Goal: Download file/media

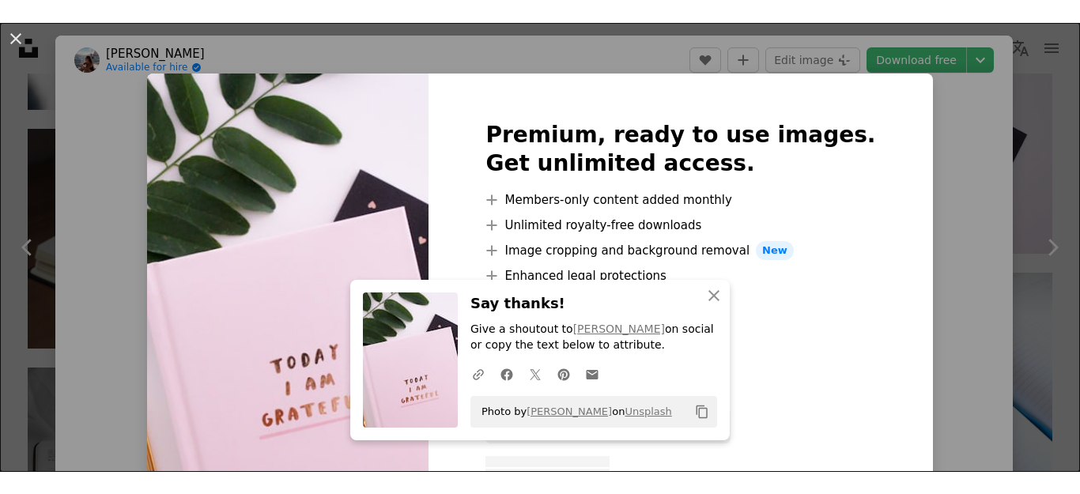
scroll to position [158, 0]
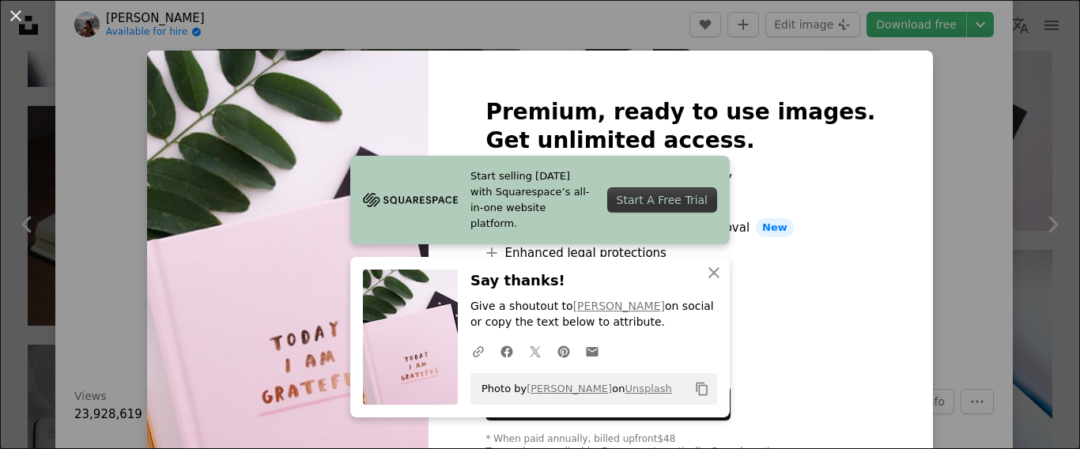
click at [671, 208] on div "Start A Free Trial" at bounding box center [662, 199] width 110 height 25
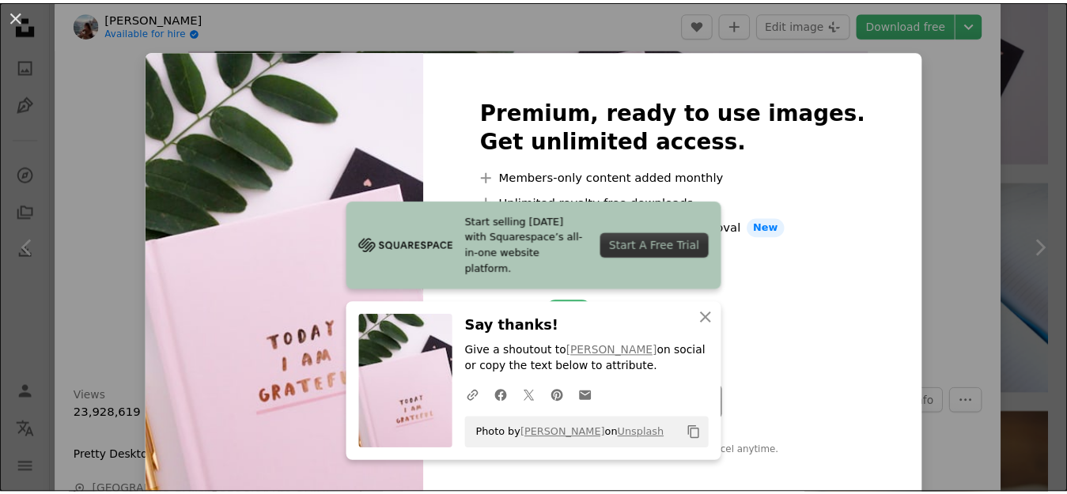
scroll to position [13, 0]
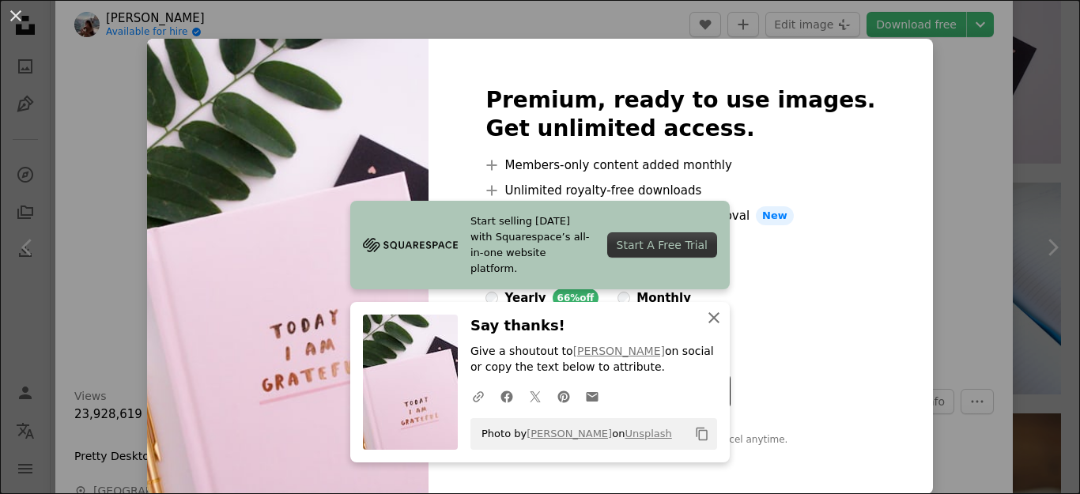
click at [716, 320] on icon "button" at bounding box center [714, 317] width 11 height 11
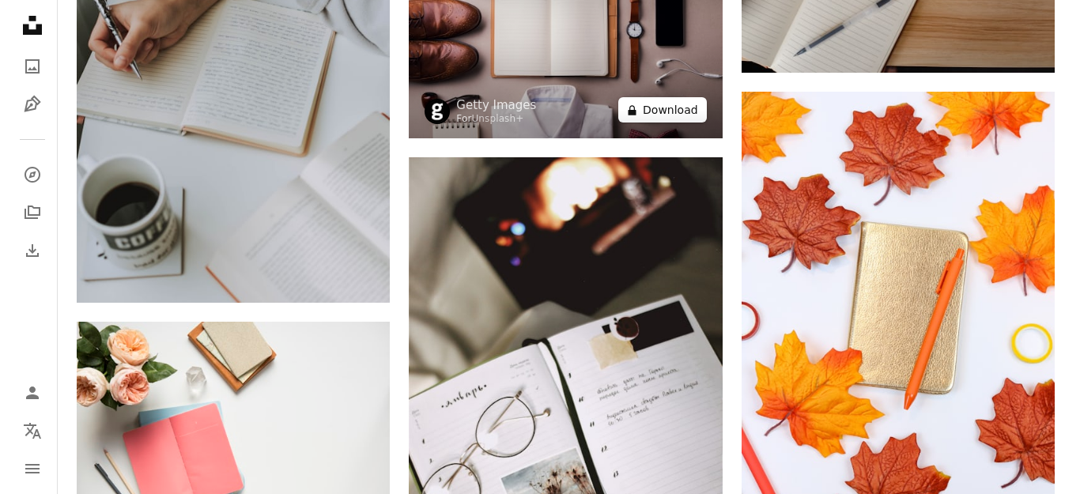
scroll to position [2215, 0]
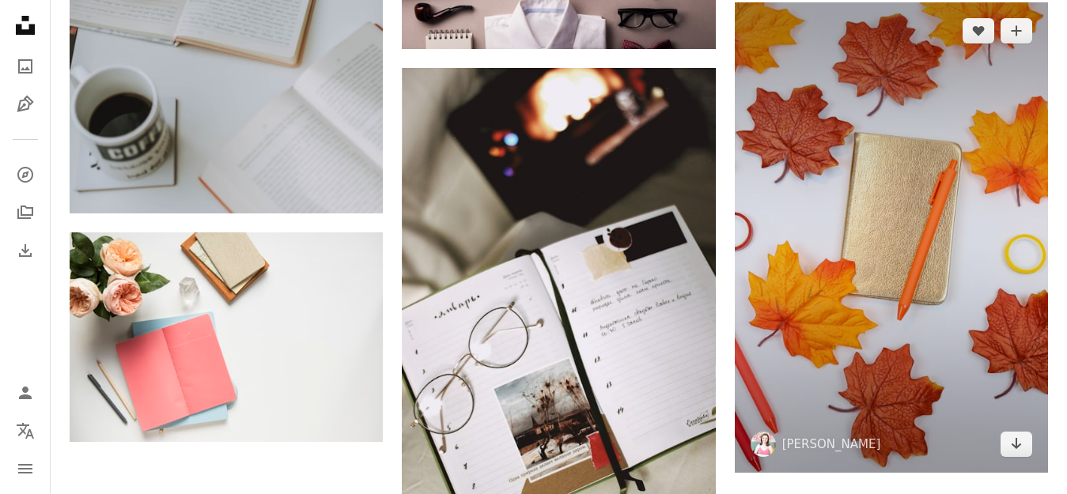
click at [937, 238] on img at bounding box center [891, 237] width 313 height 471
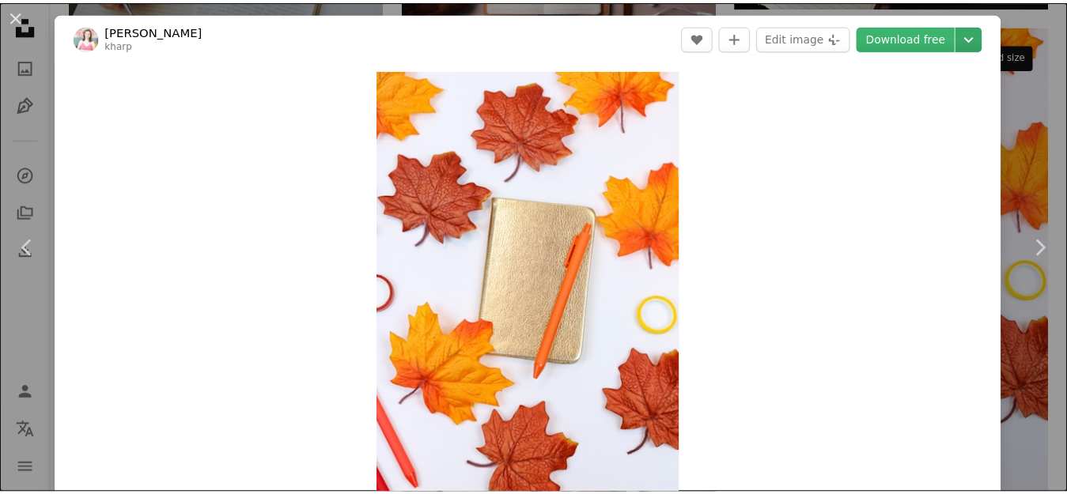
scroll to position [79, 0]
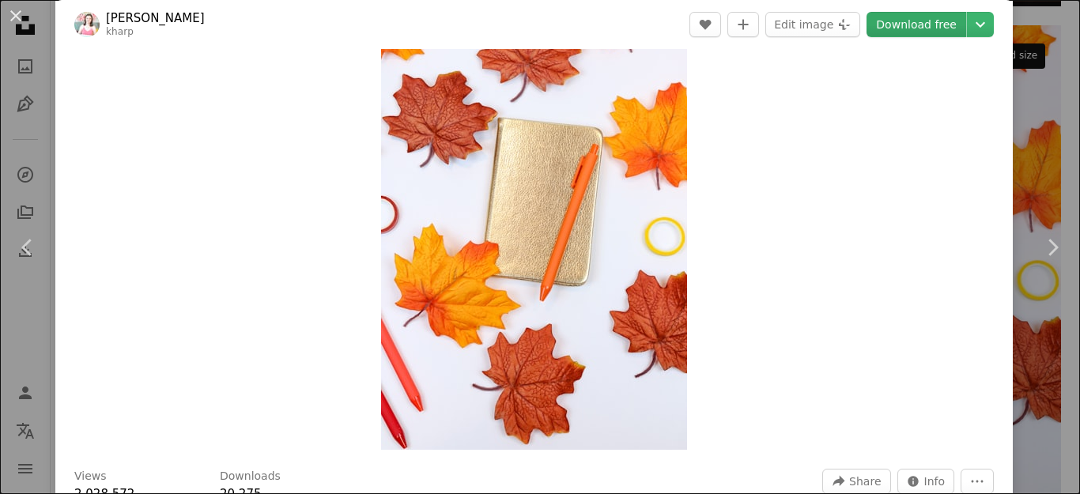
click at [955, 22] on link "Download free" at bounding box center [917, 24] width 100 height 25
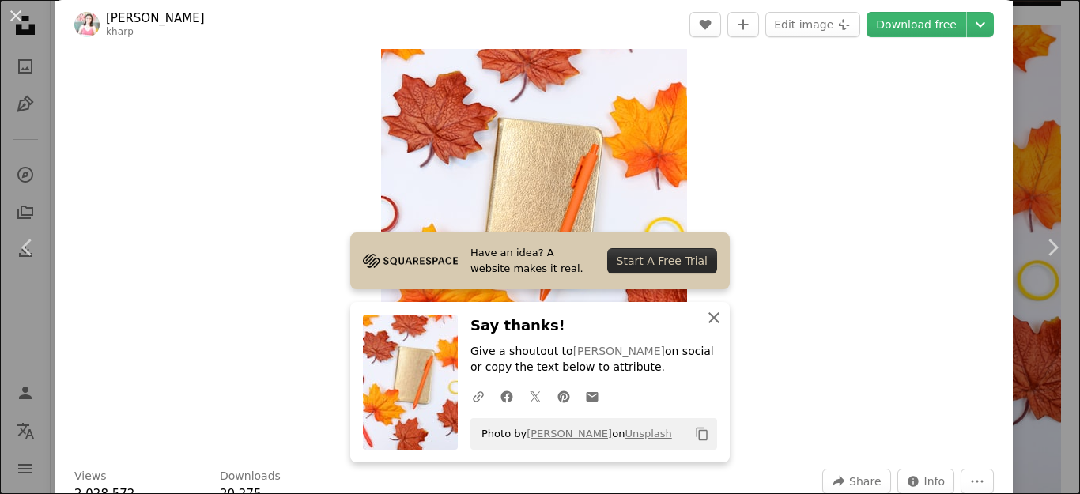
click at [713, 311] on icon "An X shape" at bounding box center [714, 317] width 19 height 19
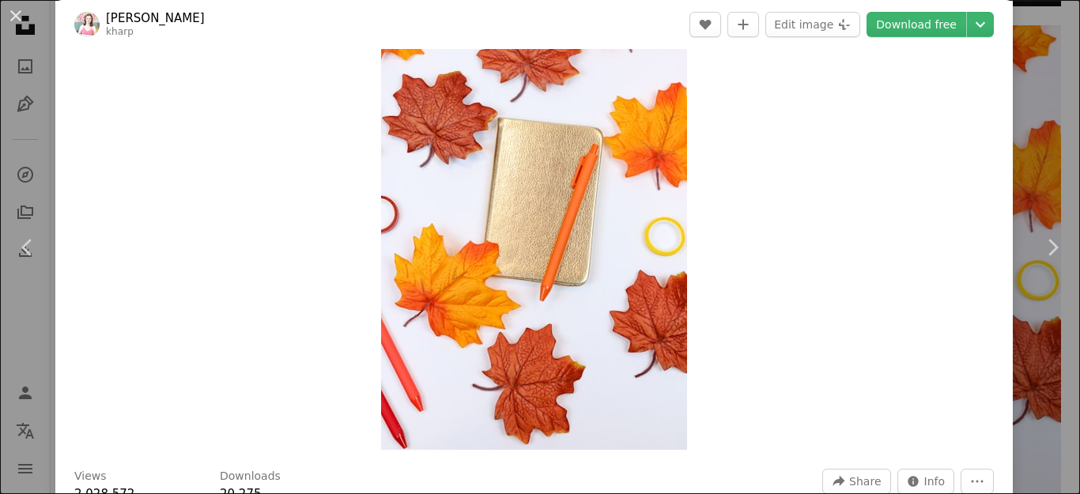
click at [882, 108] on div "Zoom in" at bounding box center [534, 220] width 958 height 475
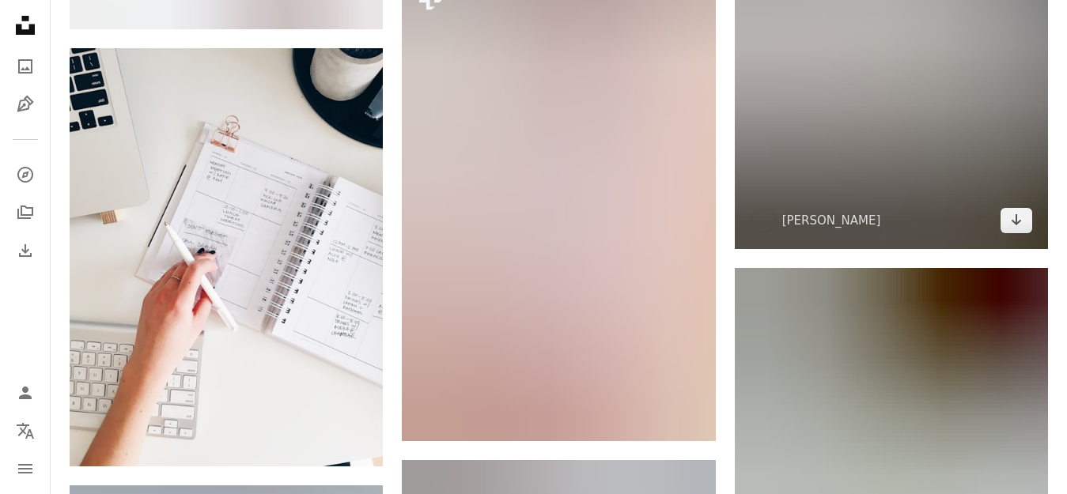
scroll to position [4113, 0]
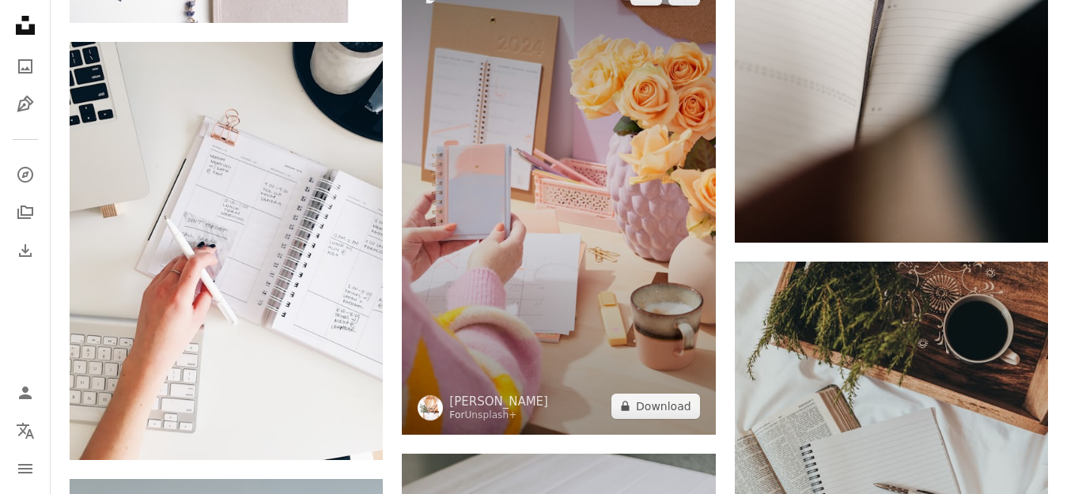
click at [577, 260] on img at bounding box center [558, 199] width 313 height 470
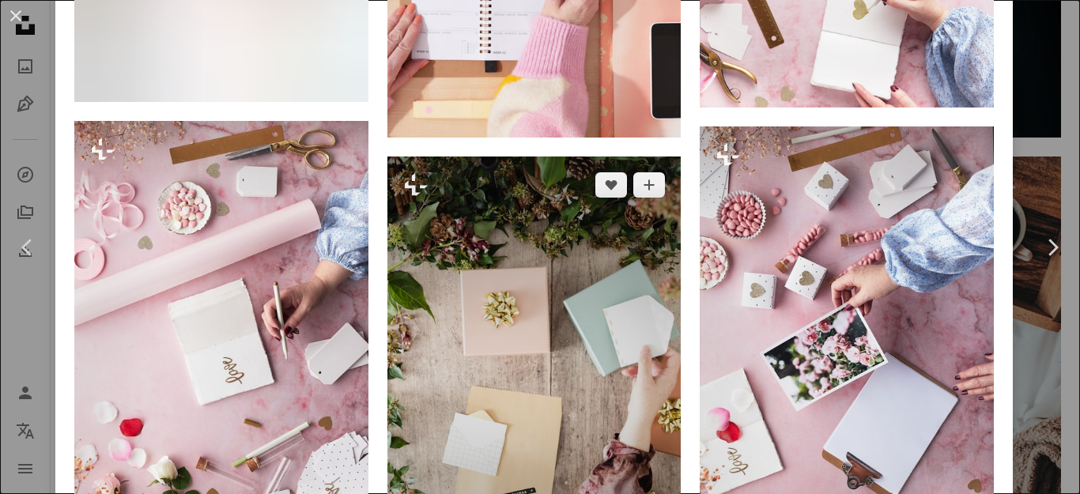
scroll to position [2057, 0]
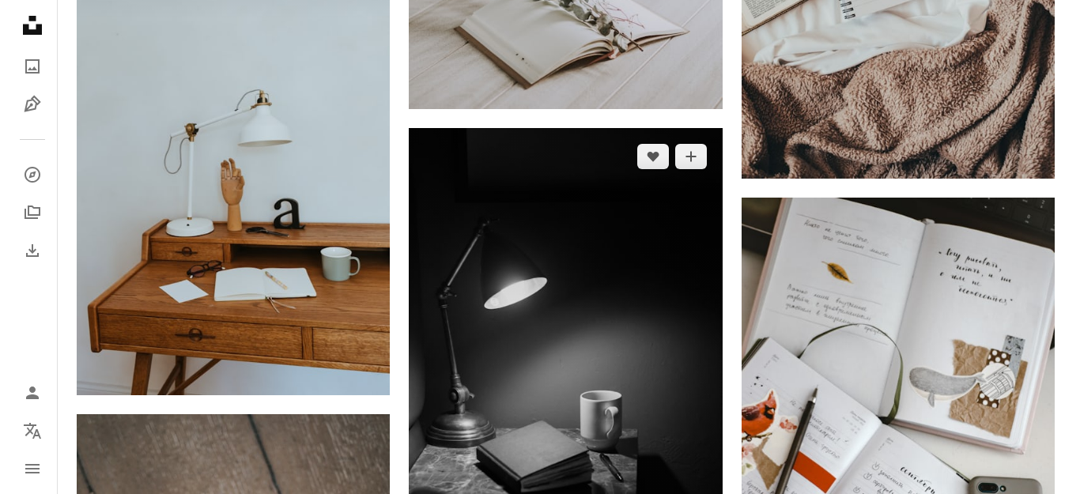
scroll to position [4588, 0]
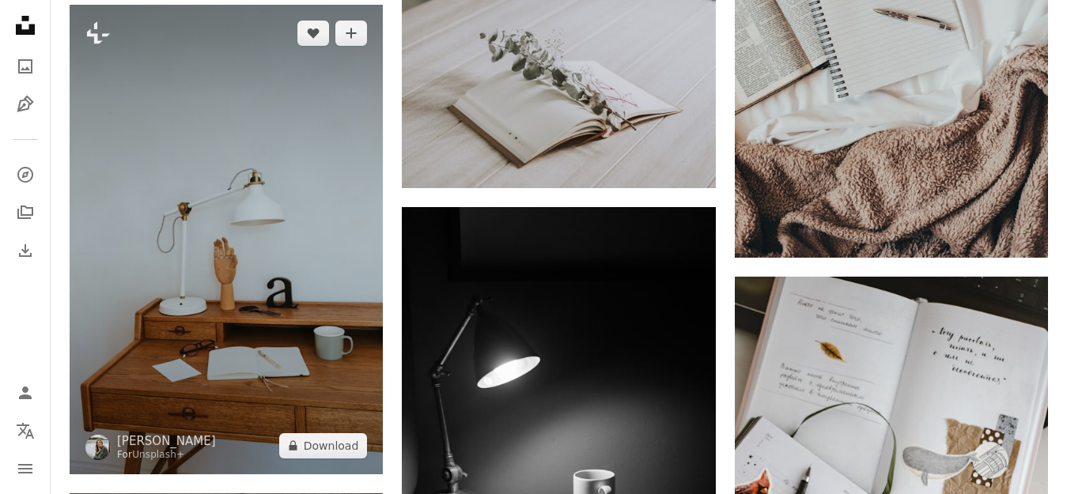
click at [211, 244] on img at bounding box center [226, 240] width 313 height 470
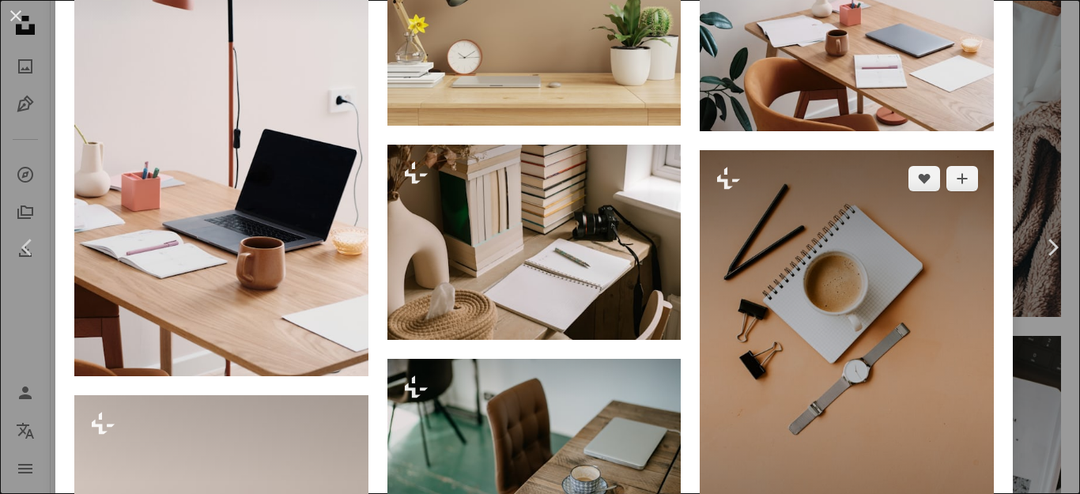
scroll to position [1661, 0]
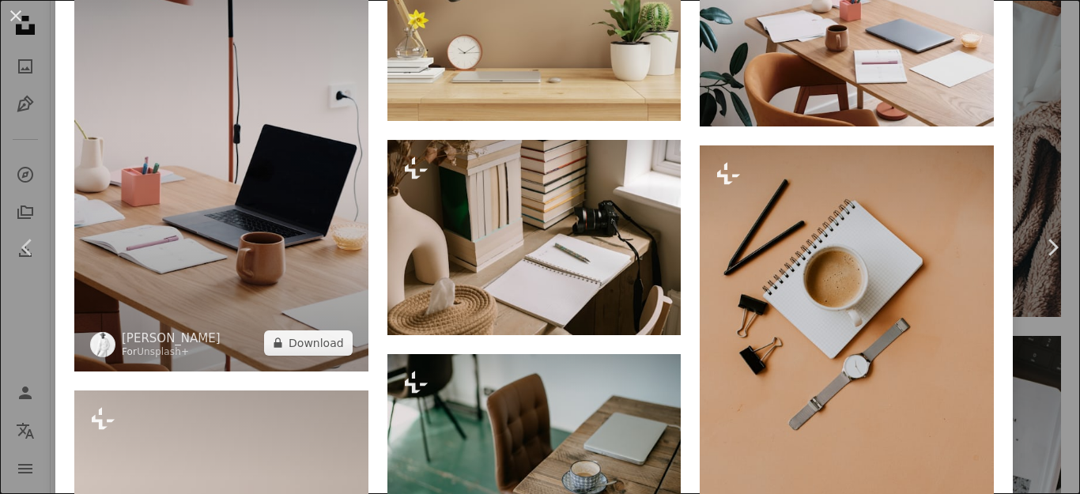
click at [256, 200] on img at bounding box center [221, 150] width 294 height 441
click at [312, 348] on button "A lock Download" at bounding box center [308, 343] width 89 height 25
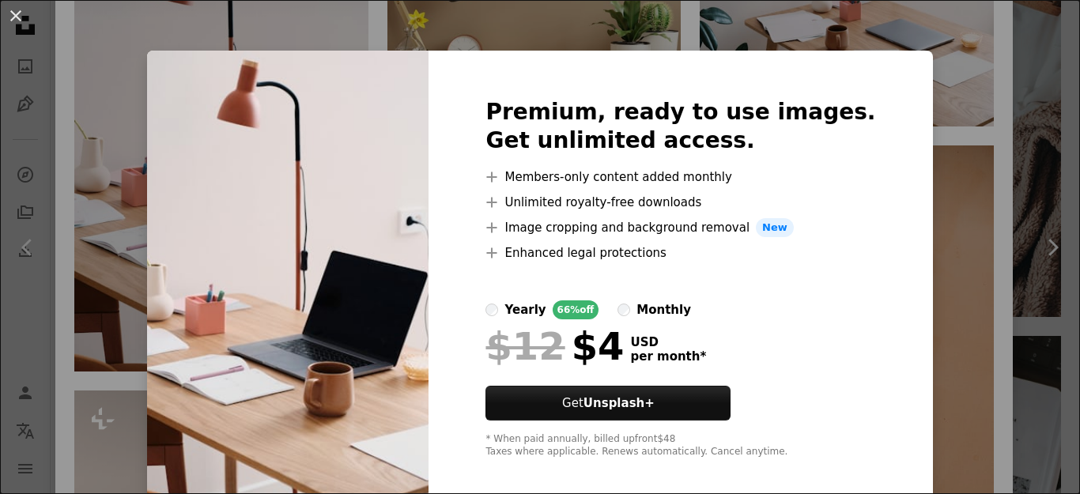
click at [289, 362] on img at bounding box center [288, 279] width 282 height 456
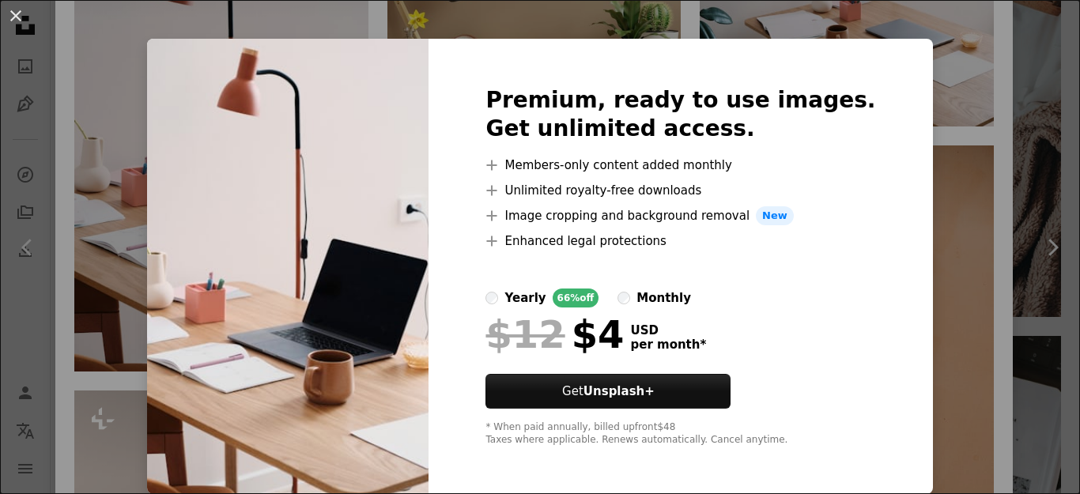
click at [699, 114] on h2 "Premium, ready to use images. Get unlimited access." at bounding box center [681, 114] width 390 height 57
